Goal: Transaction & Acquisition: Purchase product/service

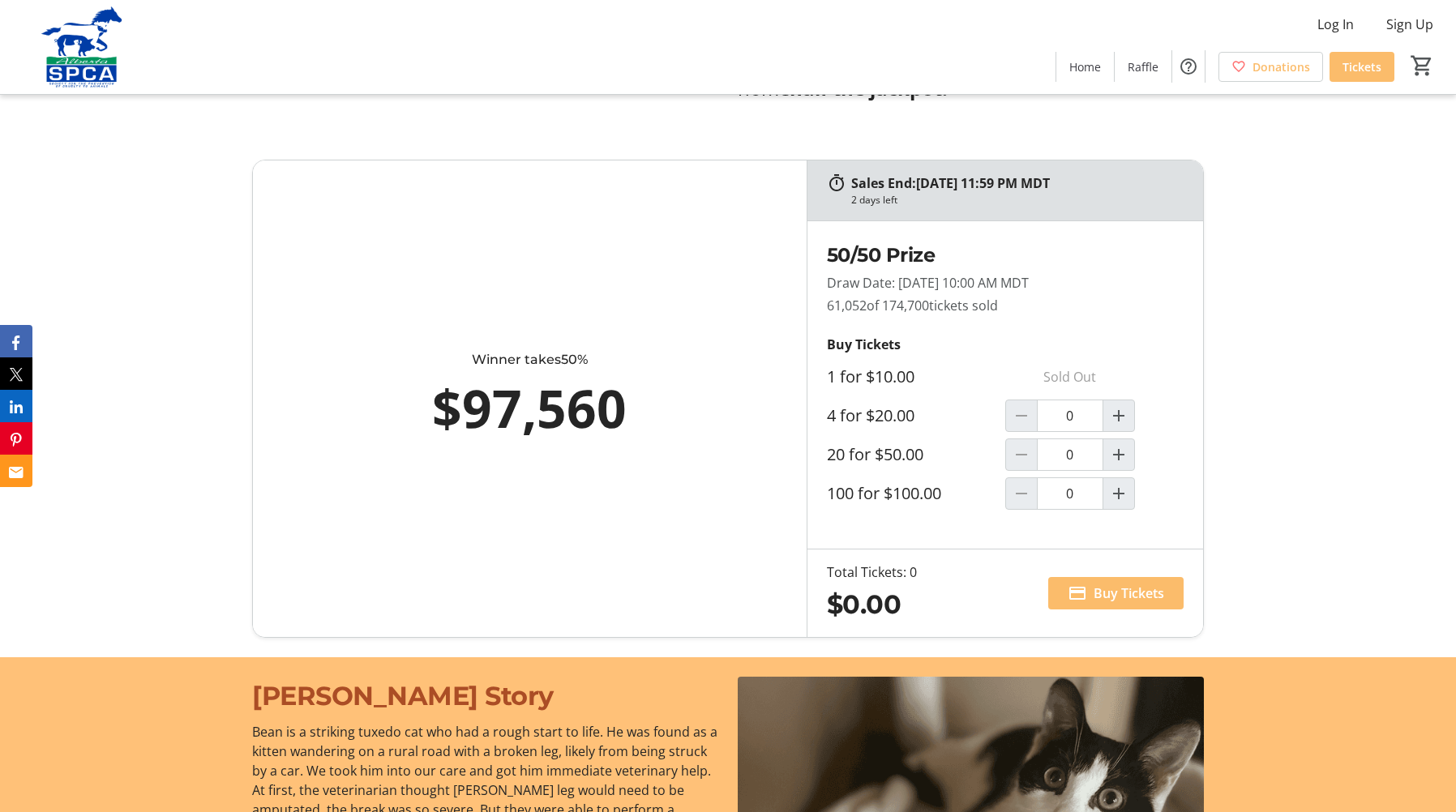
scroll to position [973, 0]
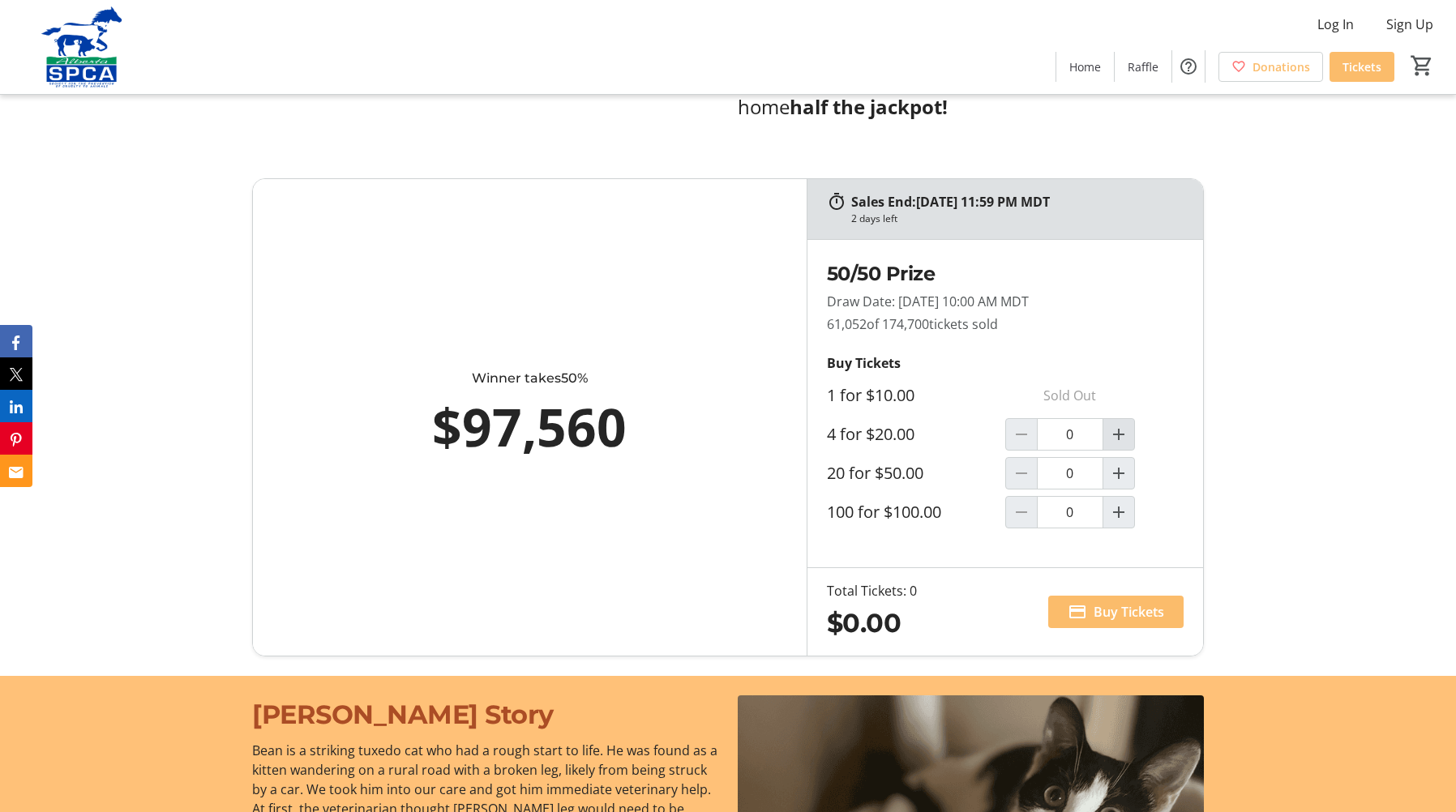
click at [1116, 427] on mat-icon "Increment by one" at bounding box center [1119, 434] width 19 height 19
type input "1"
click at [1126, 615] on span "Buy Tickets" at bounding box center [1129, 612] width 70 height 19
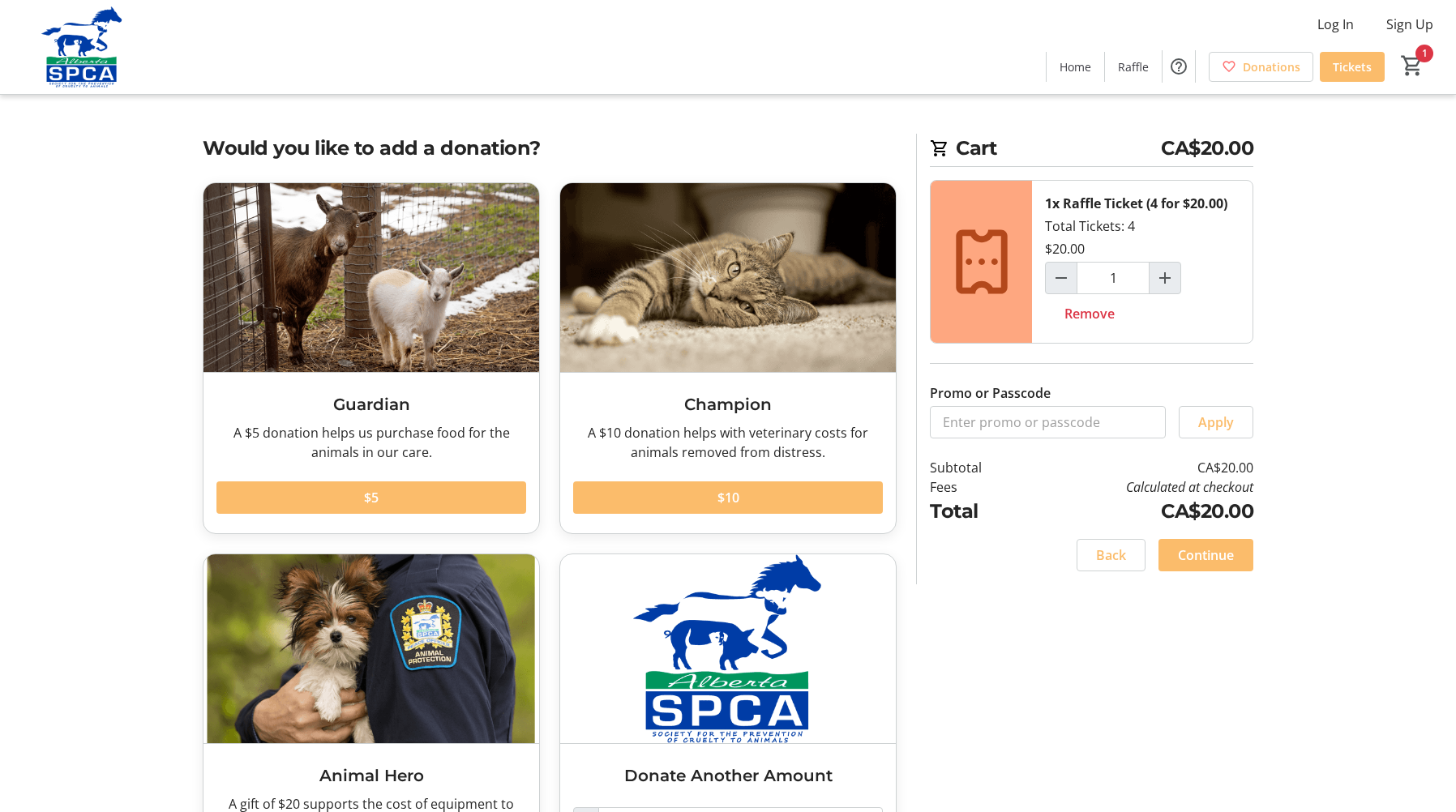
click at [1210, 556] on span "Continue" at bounding box center [1206, 555] width 56 height 19
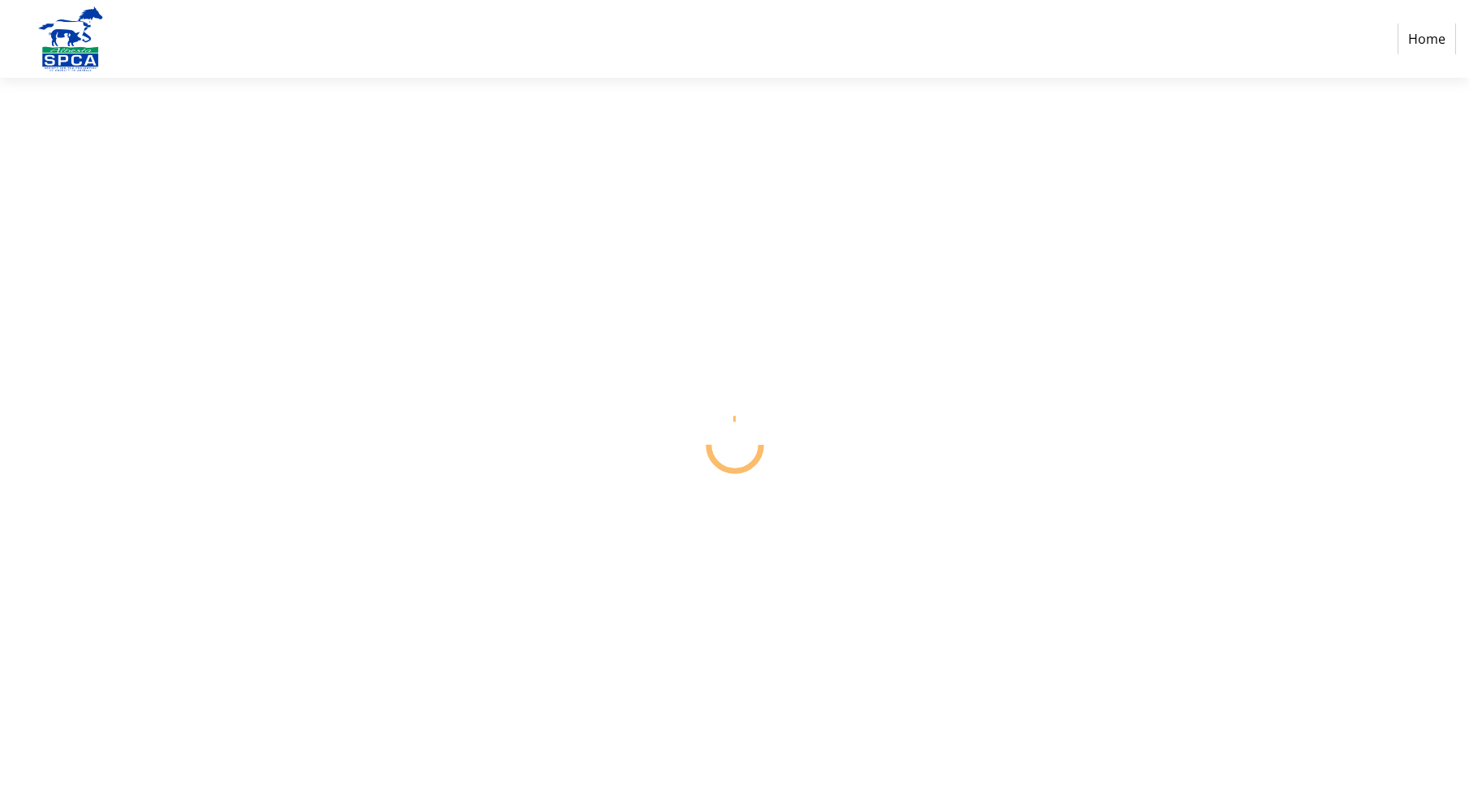
select select "CA"
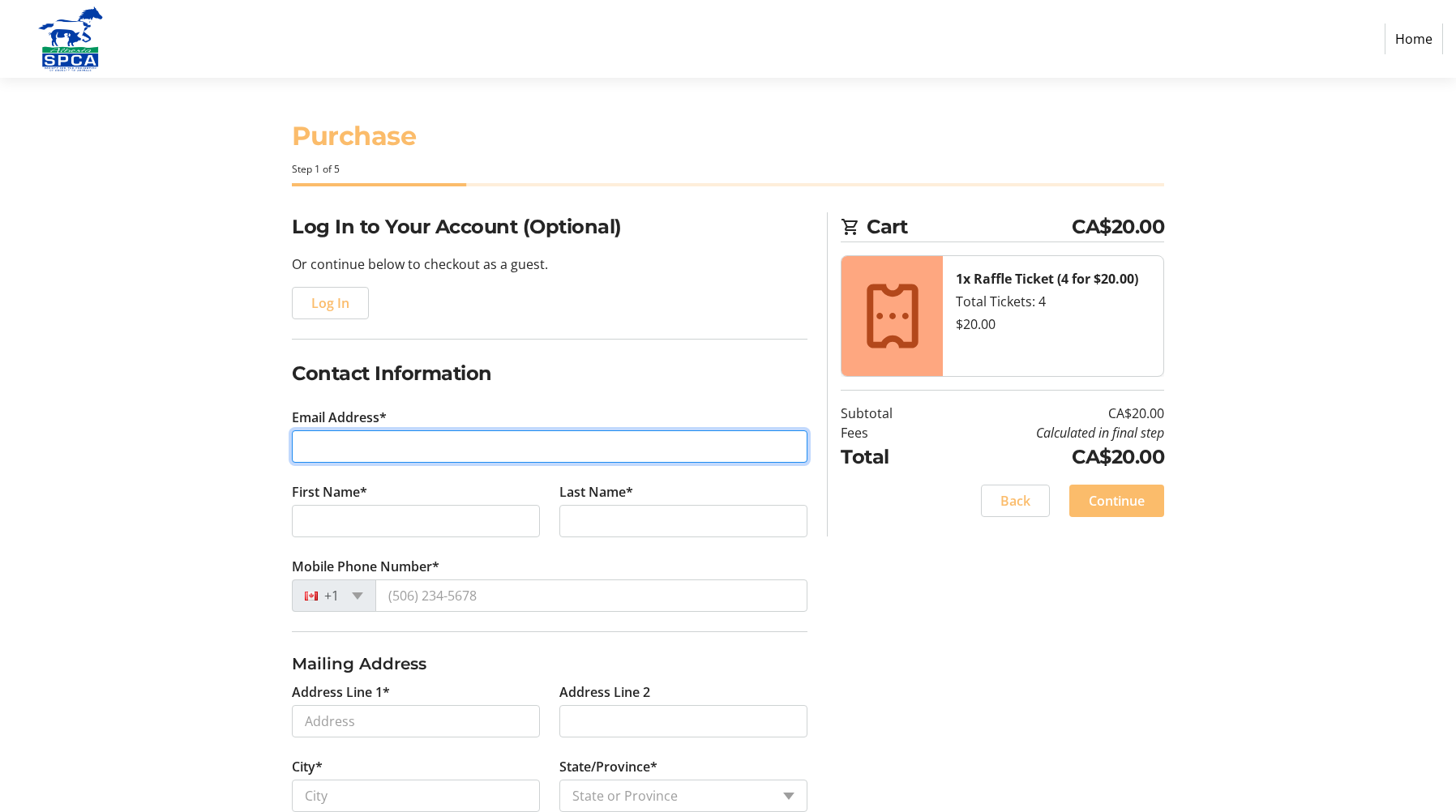
click at [410, 448] on input "Email Address*" at bounding box center [550, 446] width 516 height 32
type input "[EMAIL_ADDRESS][PERSON_NAME][DOMAIN_NAME]"
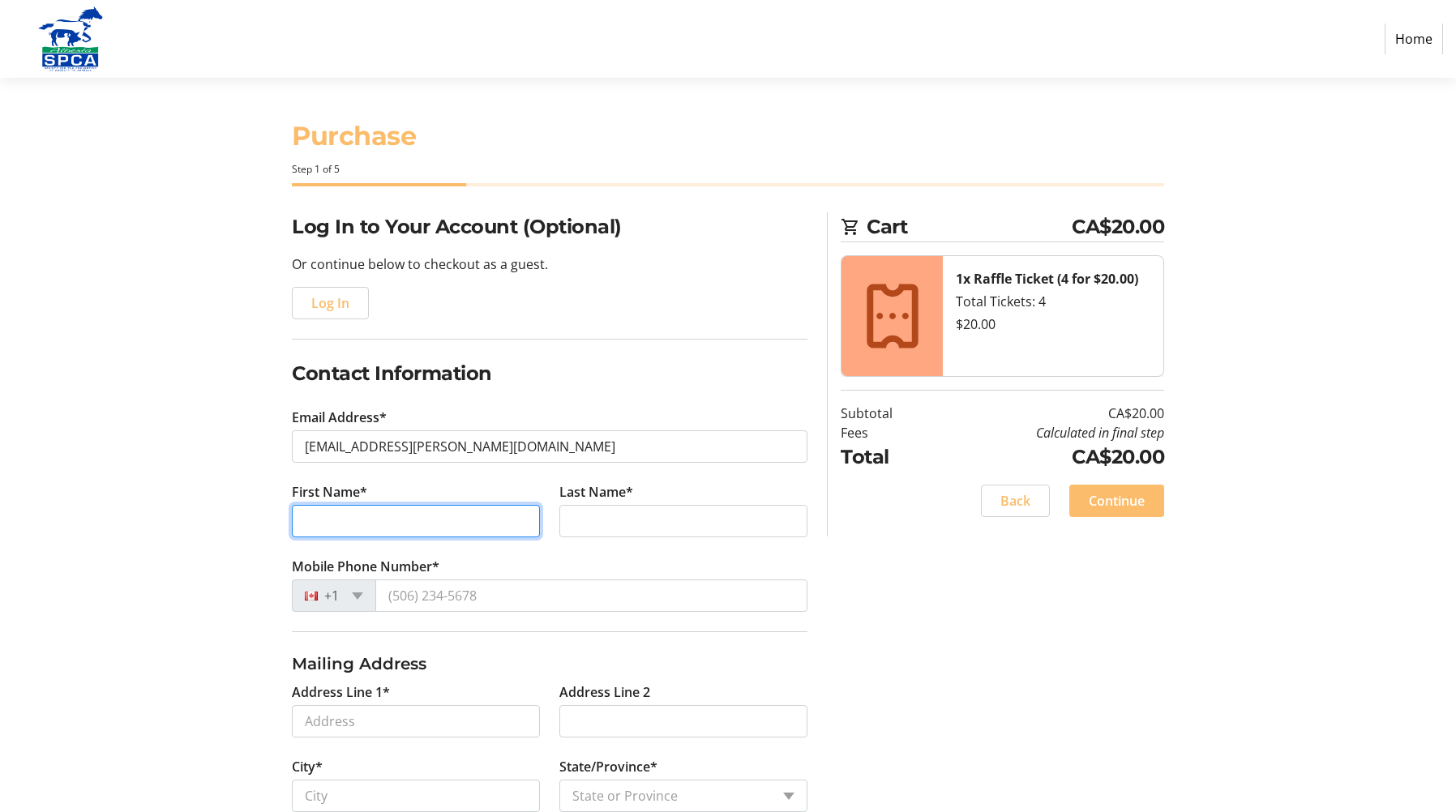
type input "[PERSON_NAME]"
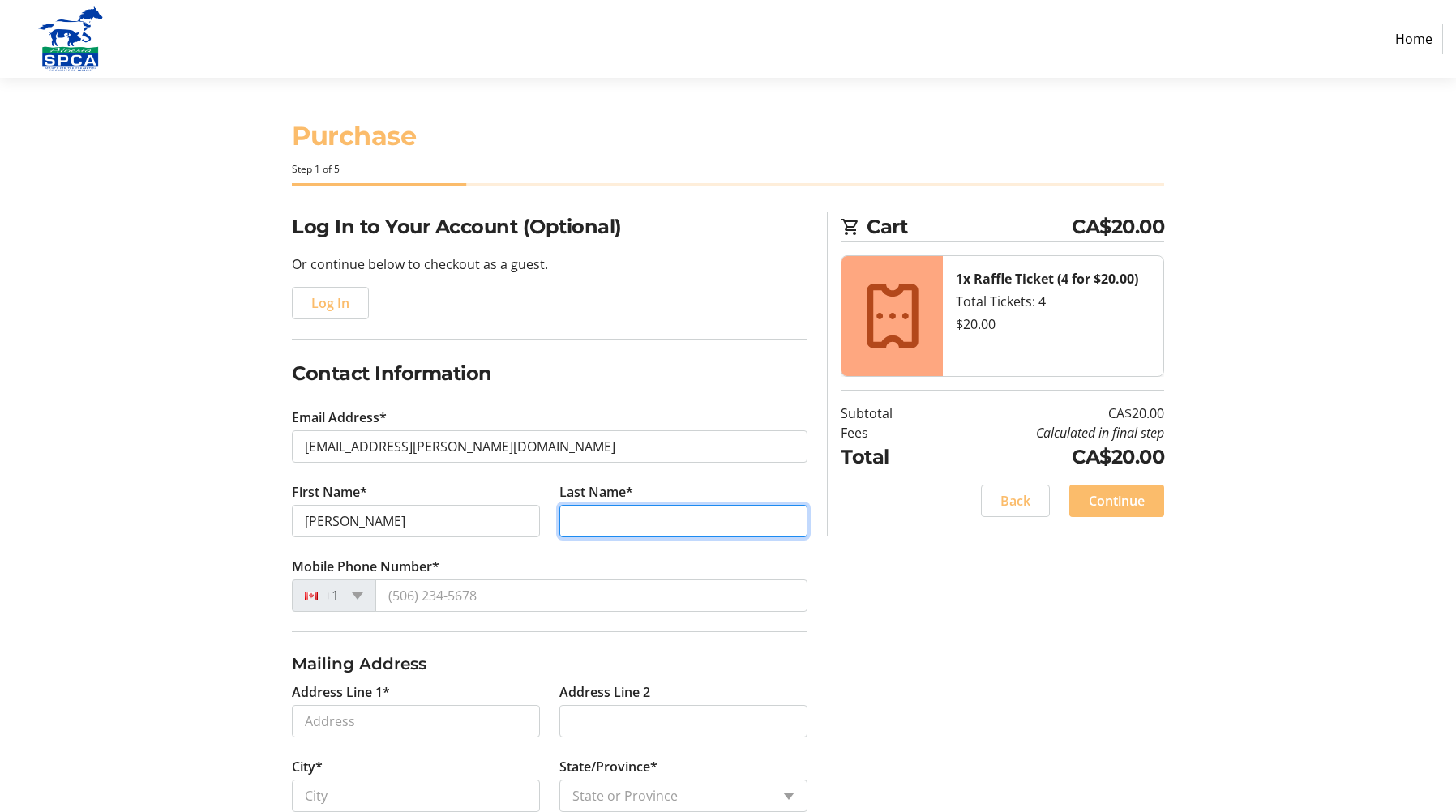
type input "[PERSON_NAME]"
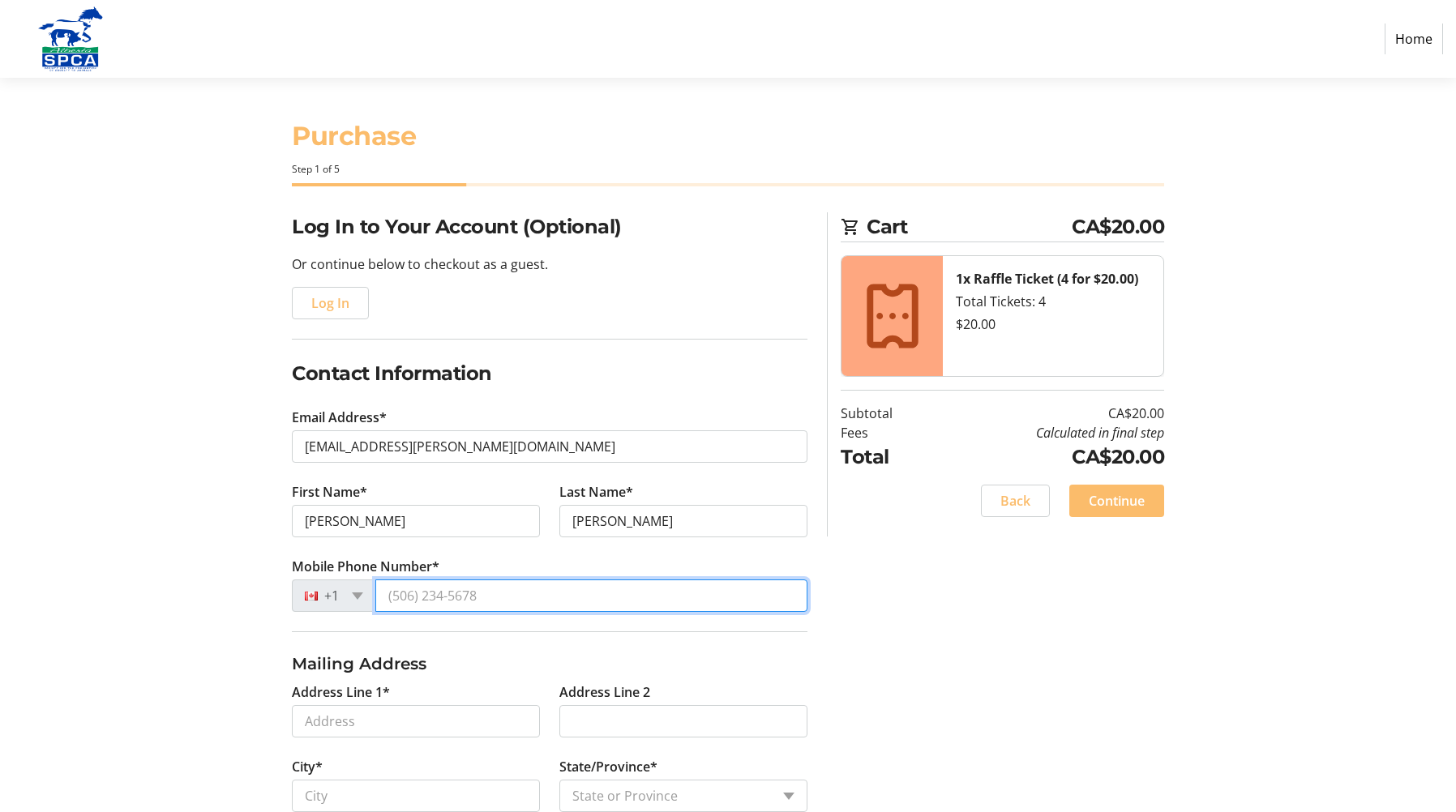
type input "[PHONE_NUMBER]"
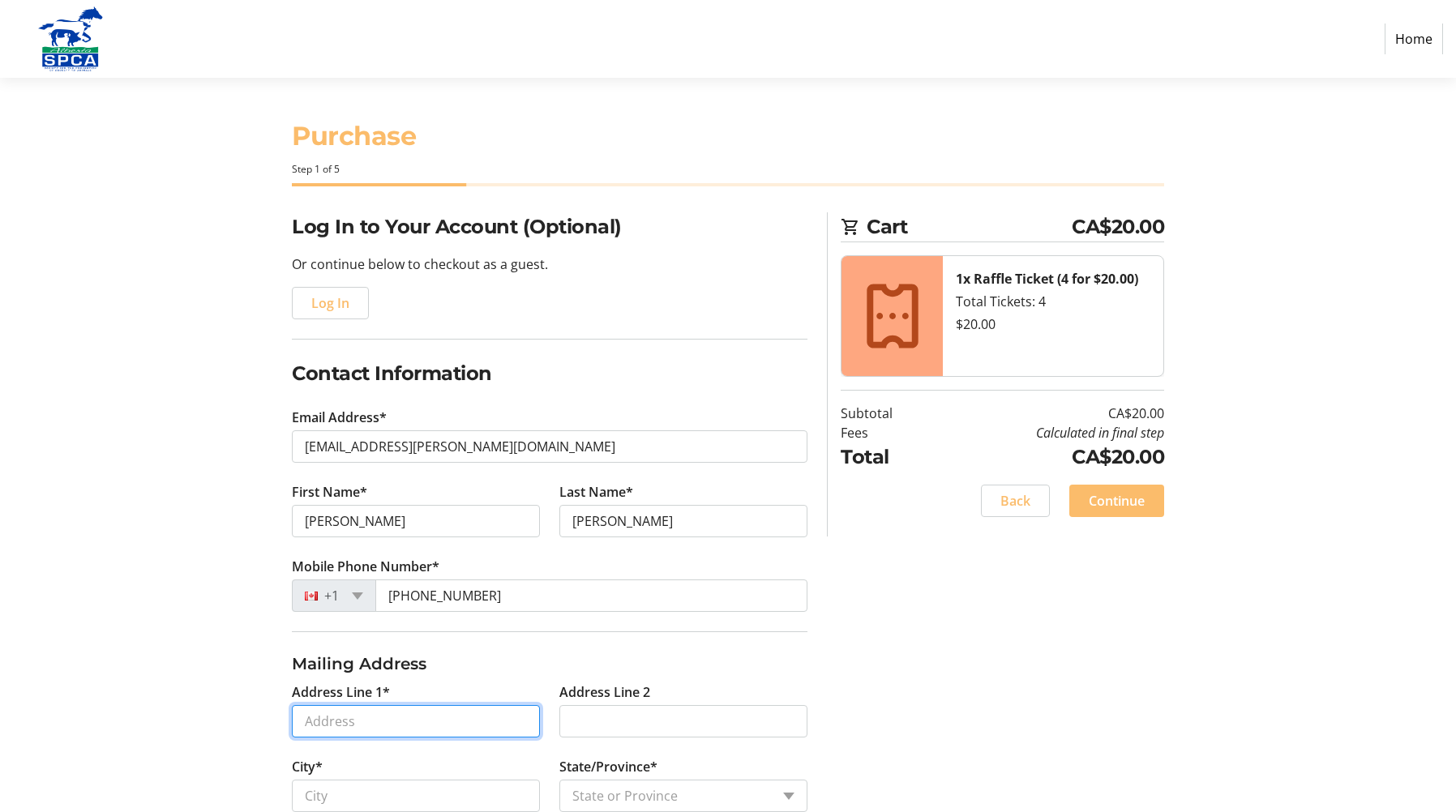
type input "[STREET_ADDRESS]"
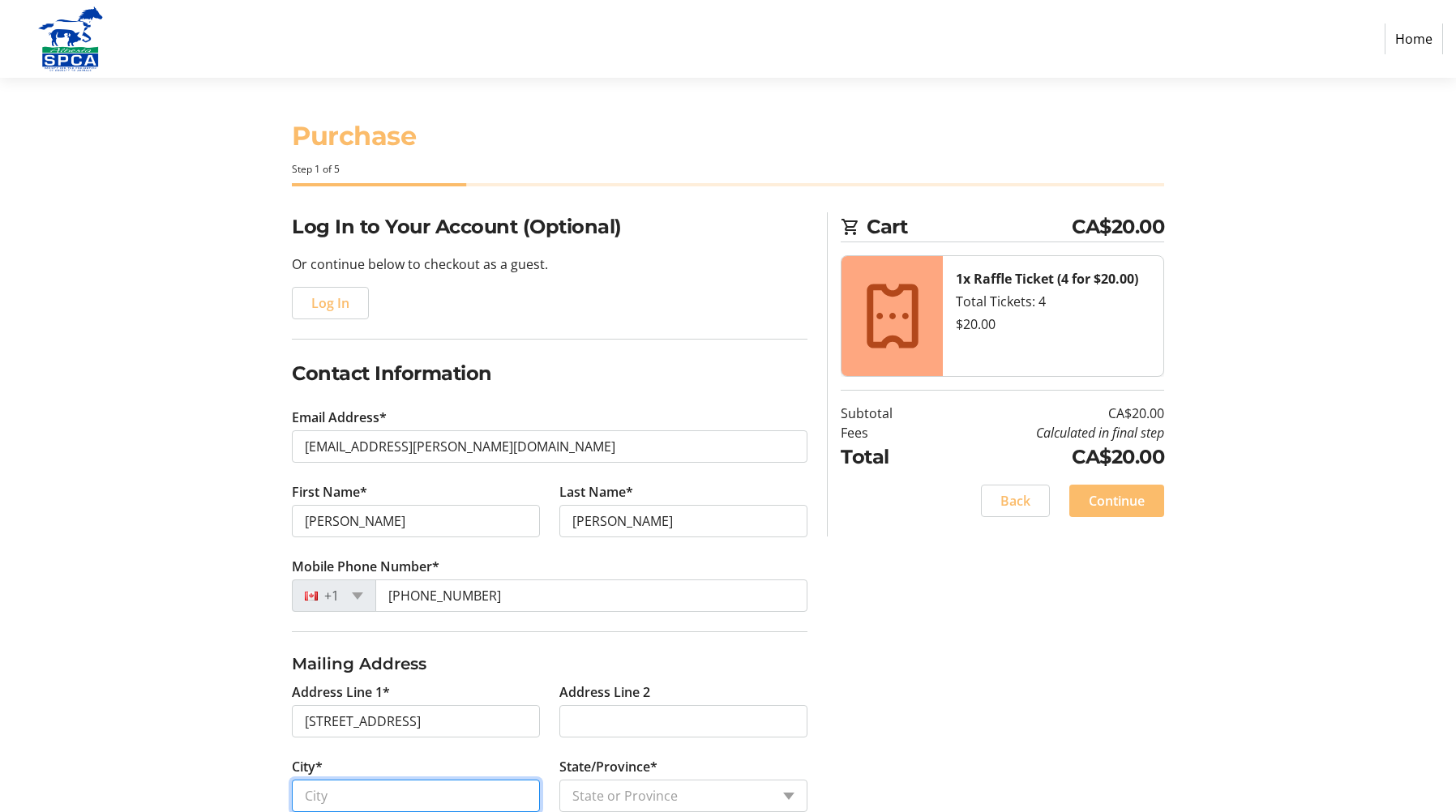
type input "[GEOGRAPHIC_DATA]"
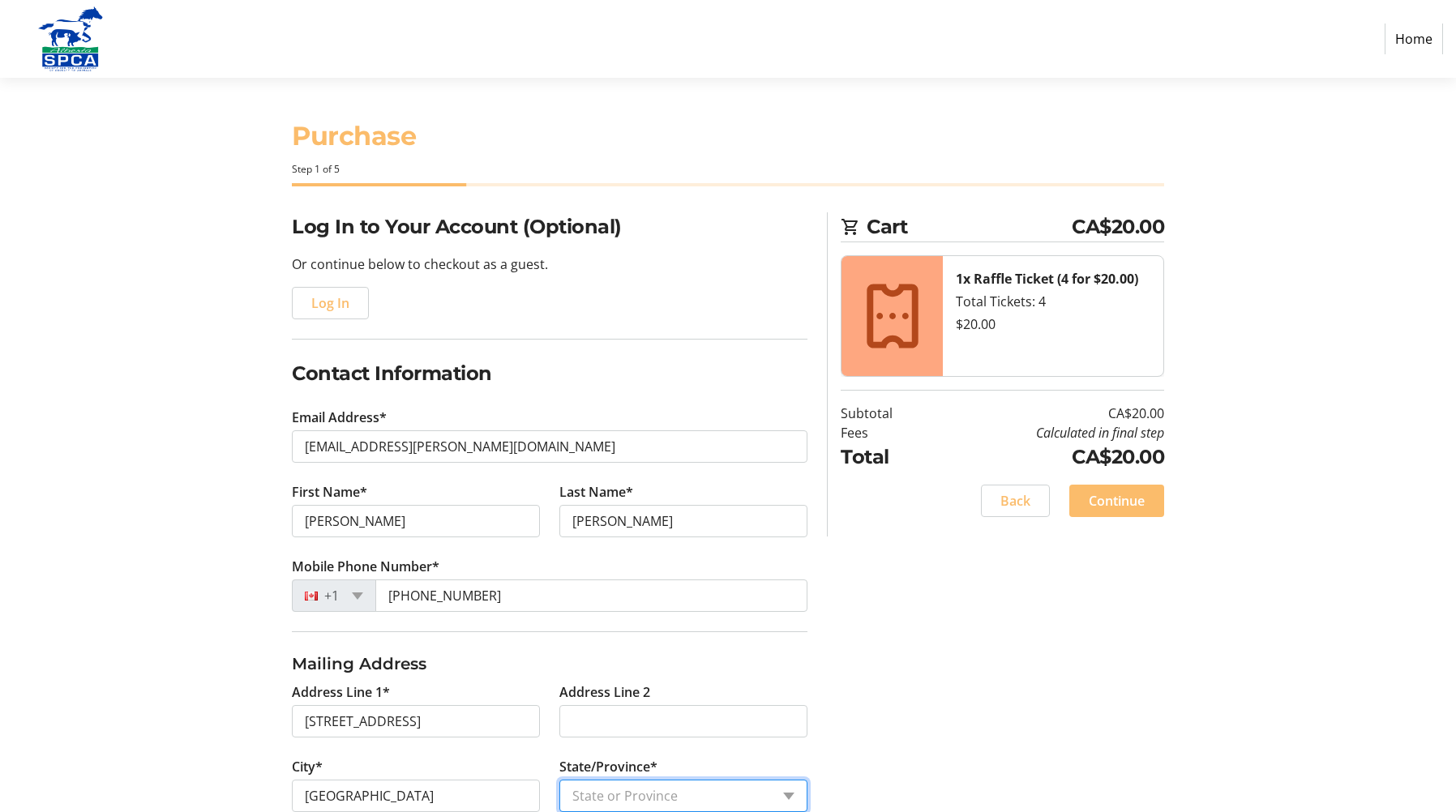
select select "AB"
type input "T5E 1T7"
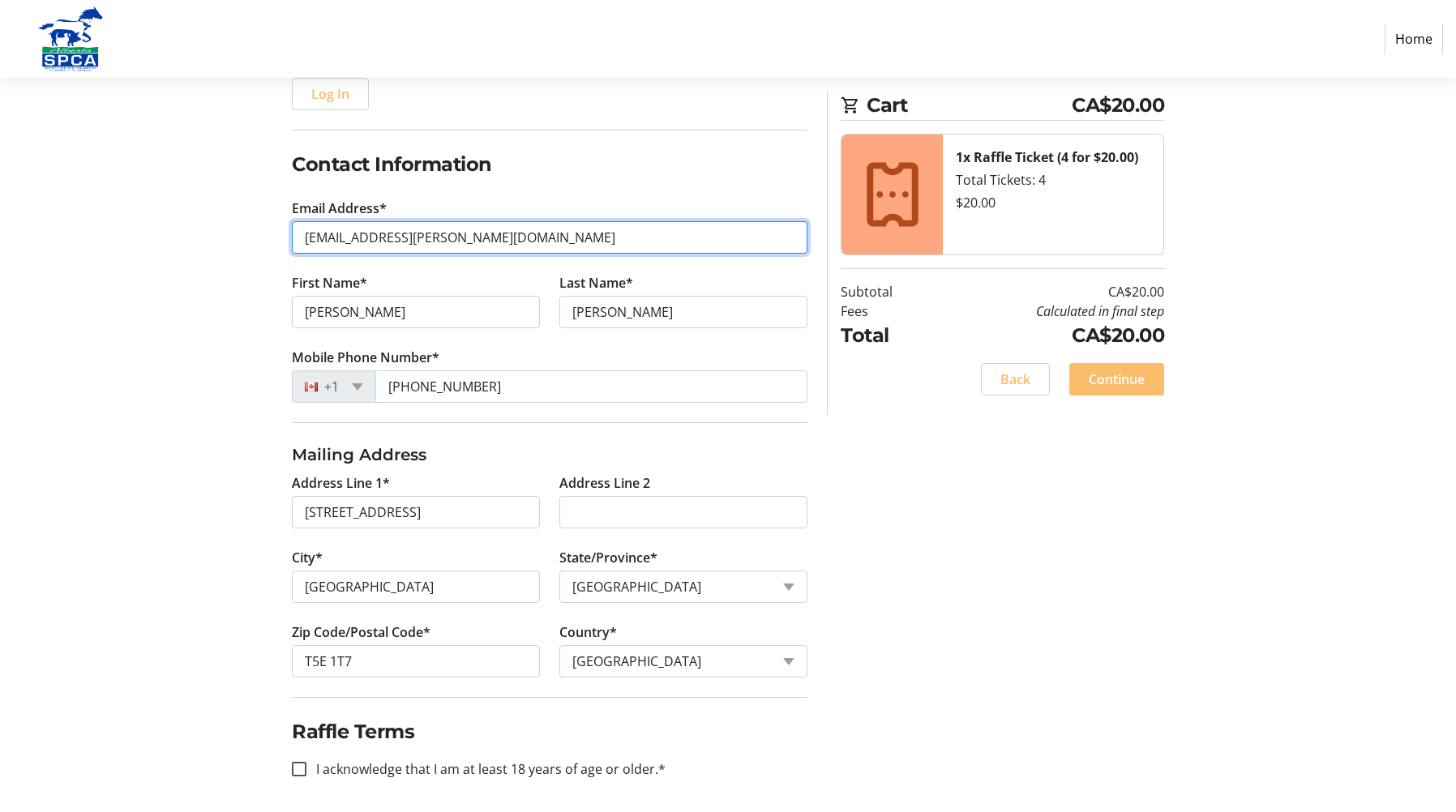
scroll to position [215, 0]
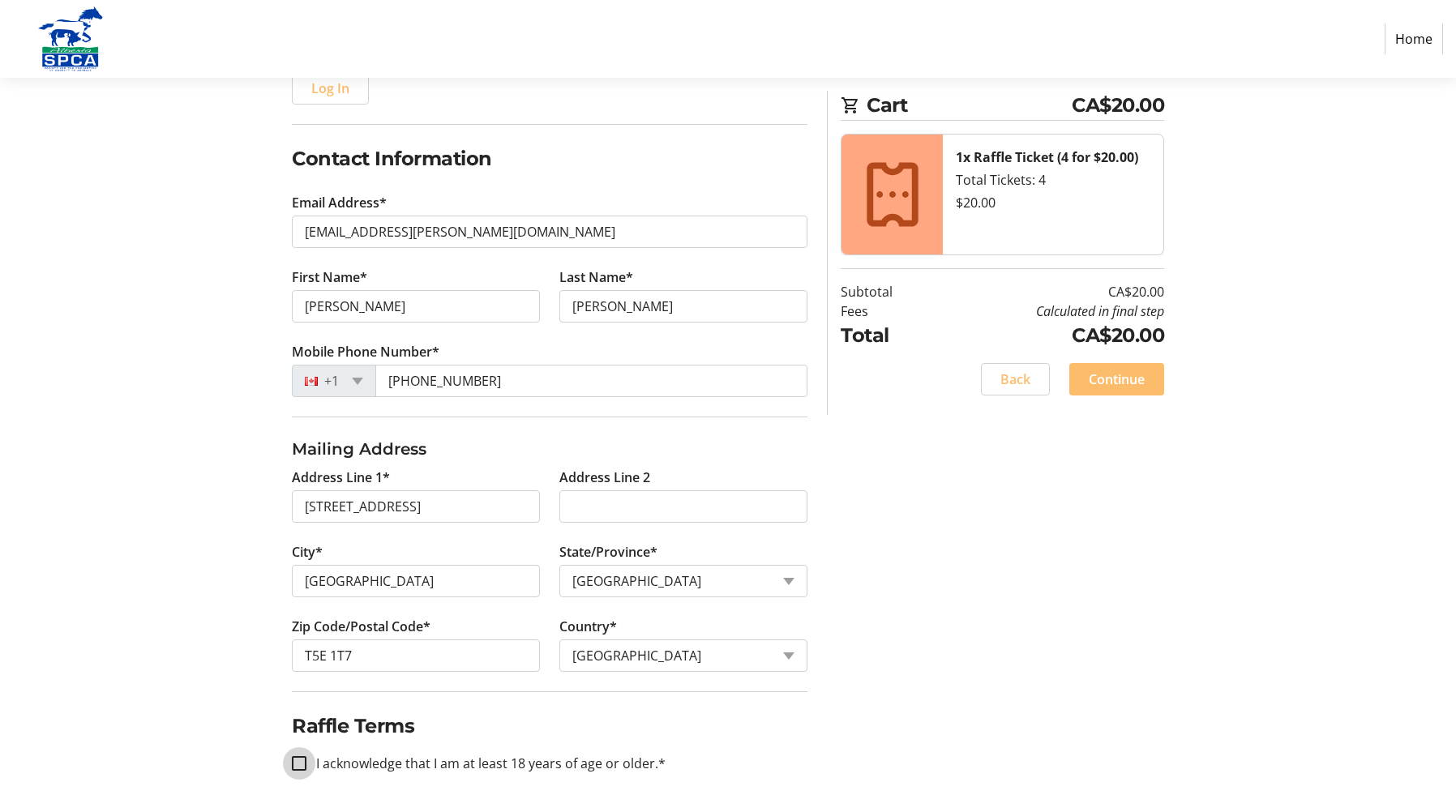
click at [304, 765] on input "I acknowledge that I am at least 18 years of age or older.*" at bounding box center [299, 763] width 15 height 15
checkbox input "true"
click at [1116, 381] on span "Continue" at bounding box center [1116, 380] width 56 height 19
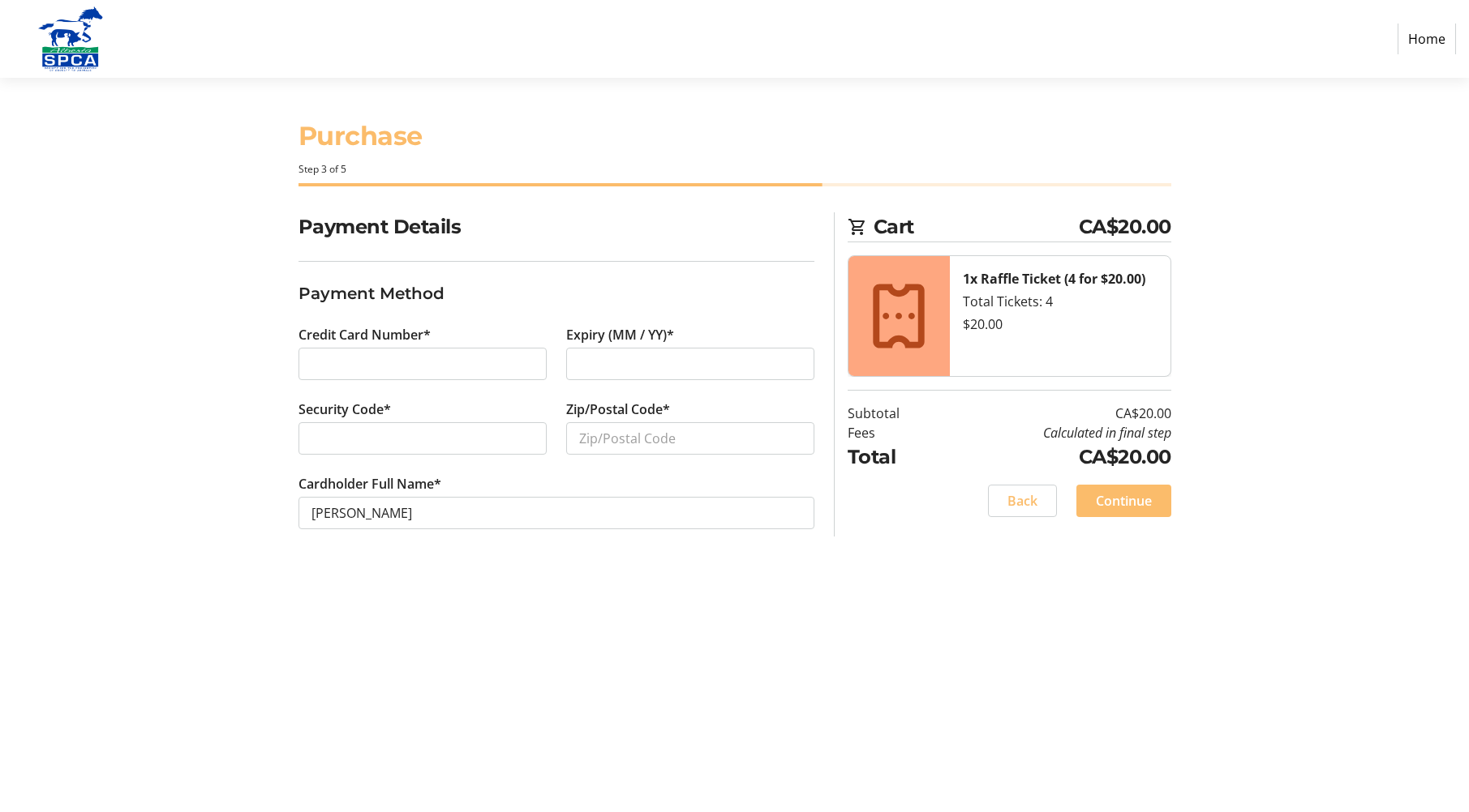
click at [650, 350] on div at bounding box center [690, 363] width 248 height 32
click at [631, 432] on input "Zip/Postal Code*" at bounding box center [690, 438] width 248 height 32
type input "T5E 1T7"
click at [1142, 501] on span "Continue" at bounding box center [1123, 501] width 56 height 19
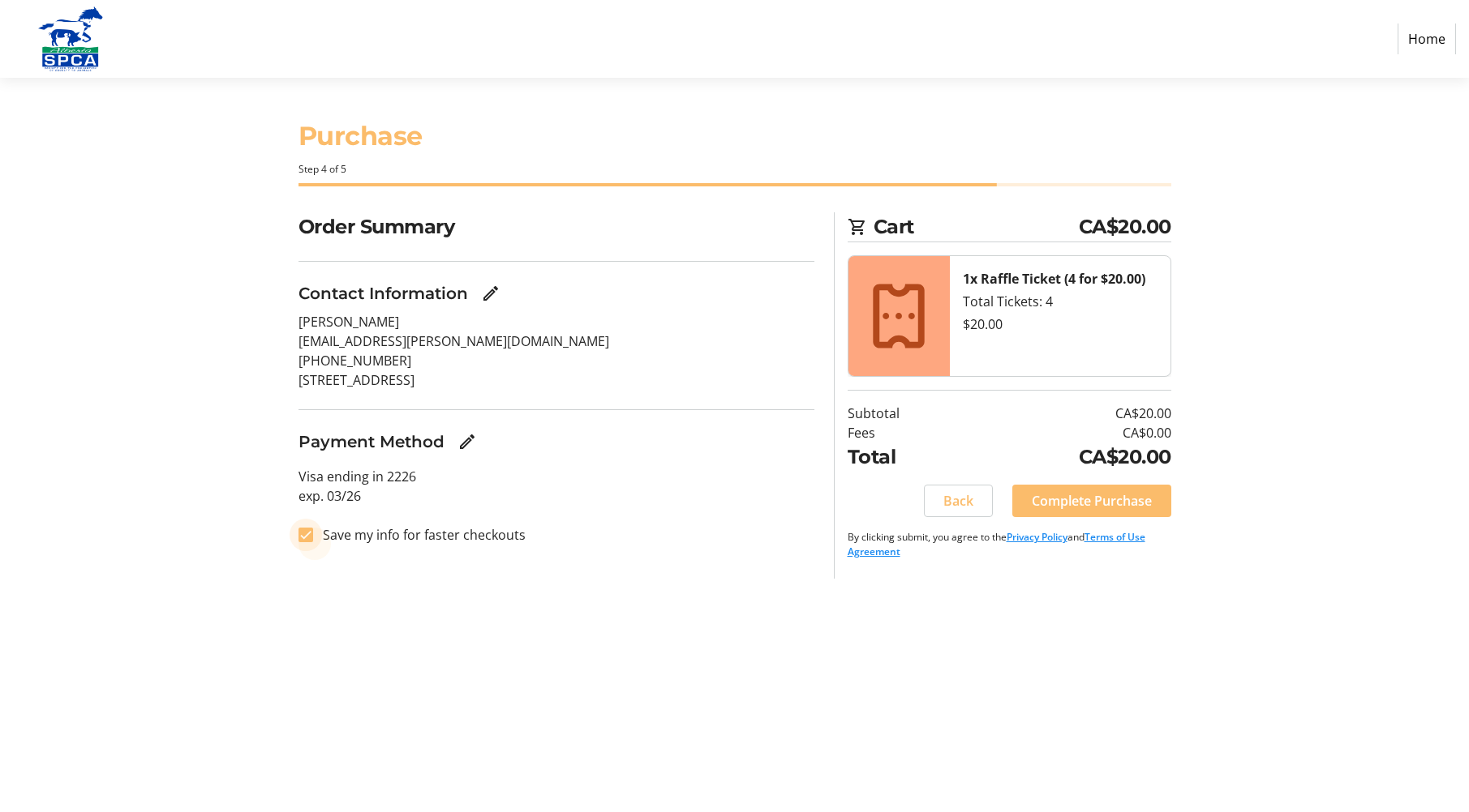
click at [307, 535] on input "Save my info for faster checkouts" at bounding box center [305, 535] width 15 height 15
checkbox input "false"
click at [1097, 506] on span "Complete Purchase" at bounding box center [1091, 501] width 120 height 19
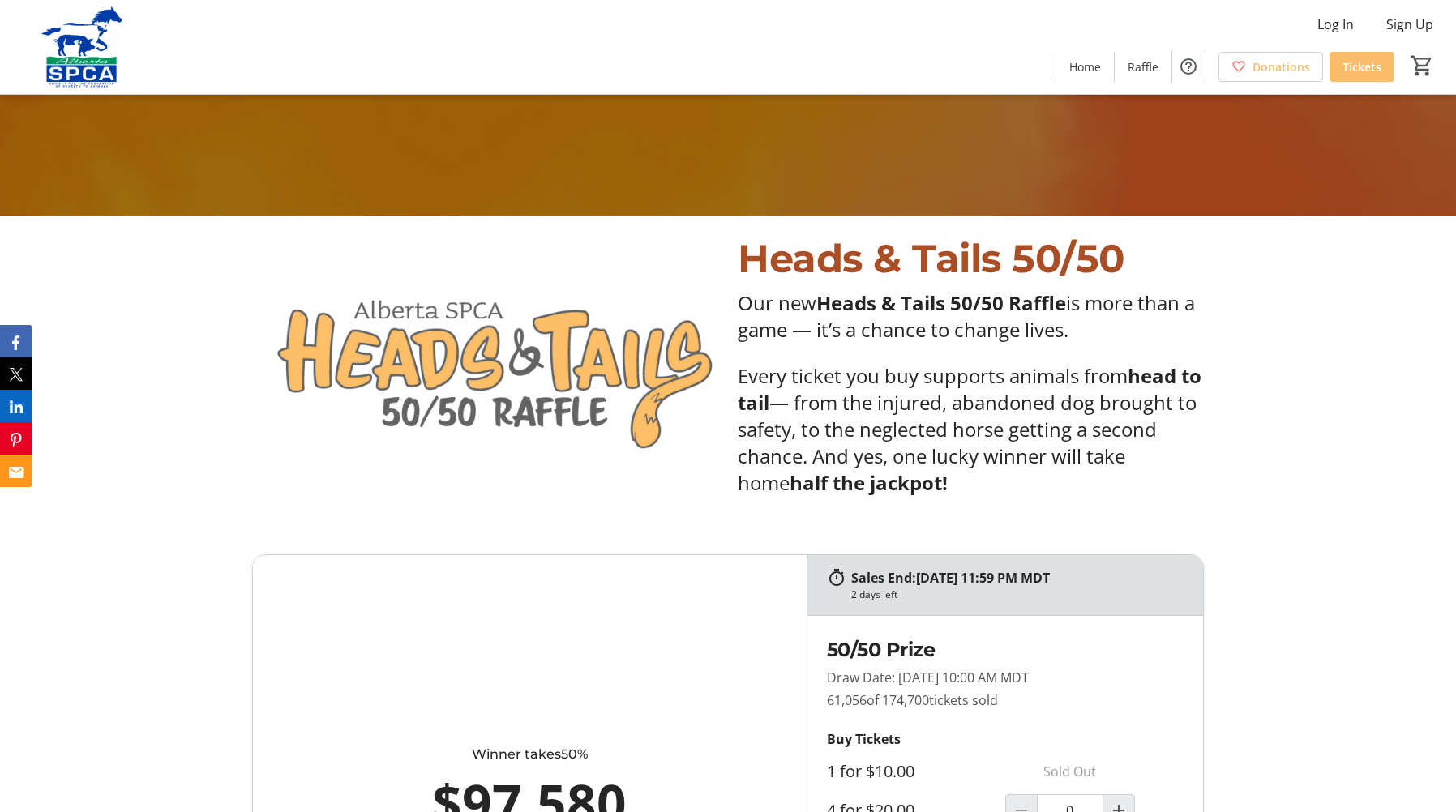
scroll to position [648, 0]
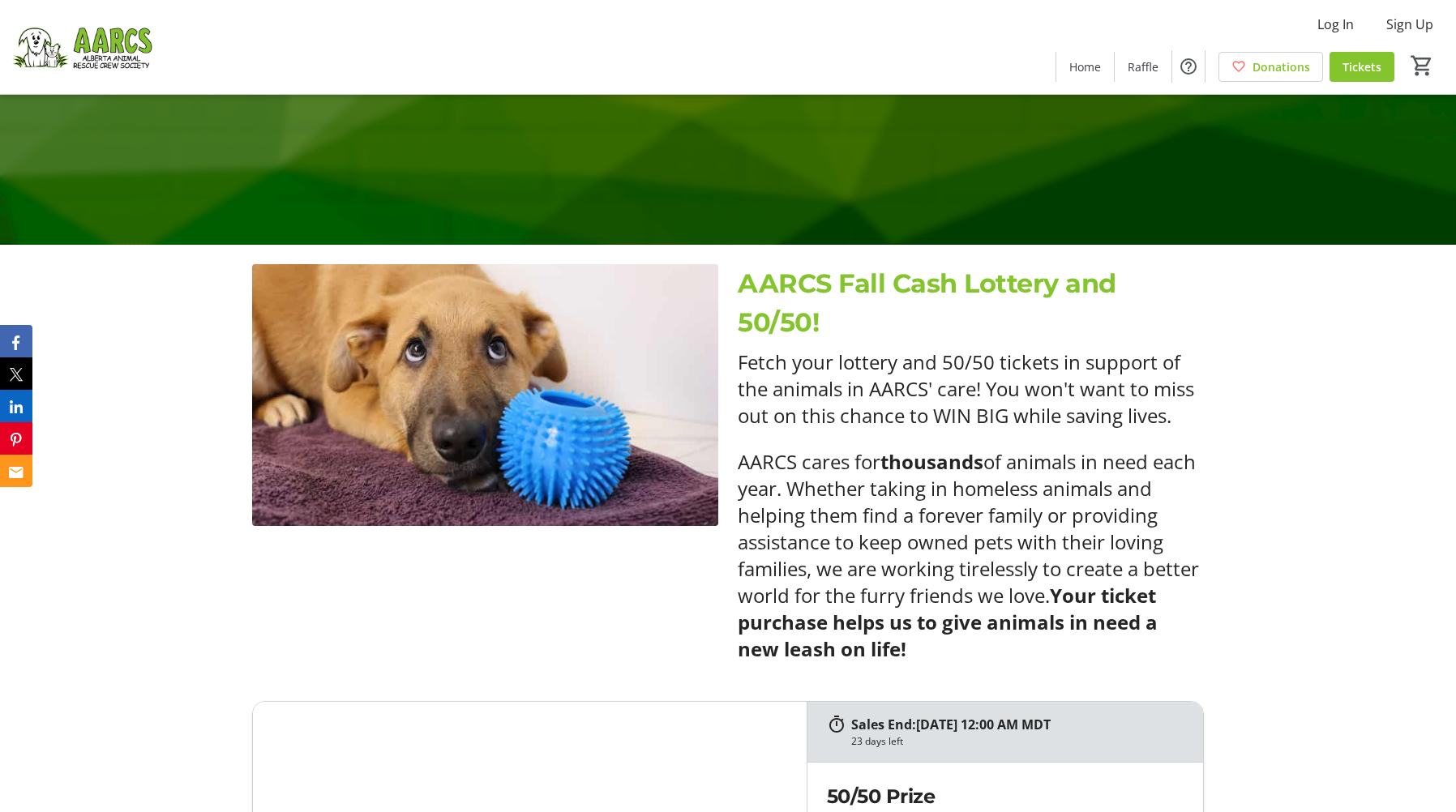
scroll to position [1135, 0]
